Goal: Task Accomplishment & Management: Manage account settings

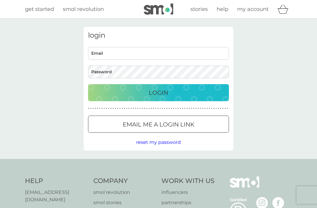
click at [107, 53] on input "Email" at bounding box center [158, 53] width 141 height 13
type input "anne.willson05@gmail.com"
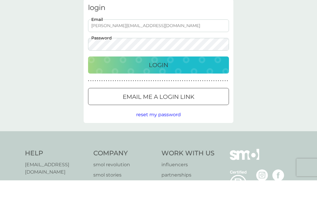
click at [162, 88] on p "Login" at bounding box center [158, 92] width 19 height 9
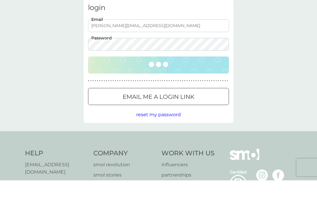
scroll to position [28, 0]
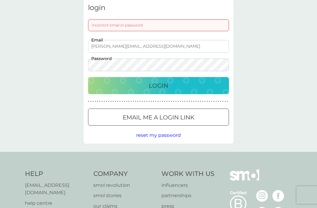
click at [171, 83] on div "Login" at bounding box center [158, 85] width 129 height 9
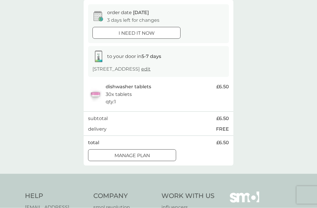
scroll to position [55, 0]
click at [138, 155] on div at bounding box center [132, 155] width 21 height 6
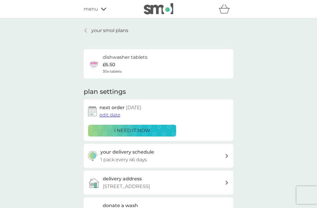
click at [113, 113] on span "edit date" at bounding box center [110, 115] width 21 height 6
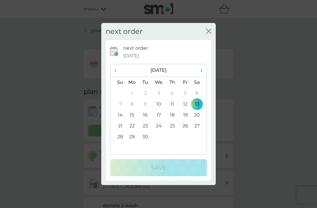
click at [201, 76] on span "›" at bounding box center [200, 70] width 6 height 12
click at [133, 120] on td "13" at bounding box center [133, 114] width 14 height 11
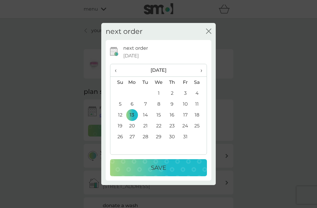
click at [196, 77] on th "›" at bounding box center [199, 70] width 15 height 13
click at [115, 76] on span "‹" at bounding box center [118, 70] width 6 height 12
click at [200, 76] on span "›" at bounding box center [200, 70] width 6 height 12
click at [132, 109] on td "3" at bounding box center [133, 103] width 14 height 11
click at [165, 172] on p "Save" at bounding box center [158, 167] width 15 height 9
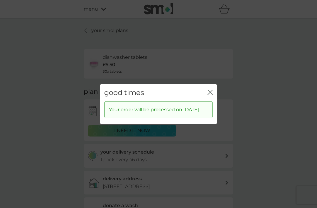
click at [209, 95] on icon "close" at bounding box center [210, 91] width 5 height 5
